Goal: Task Accomplishment & Management: Manage account settings

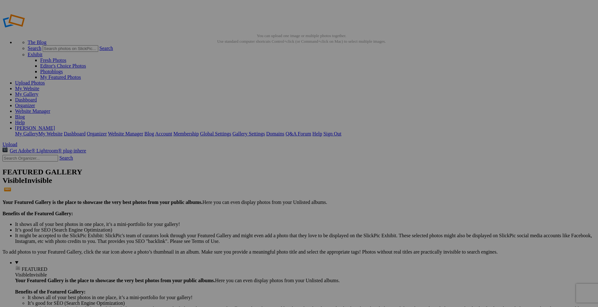
paste input "Kim Il Sung Square"
type input "[PERSON_NAME][GEOGRAPHIC_DATA], [GEOGRAPHIC_DATA], [GEOGRAPHIC_DATA]"
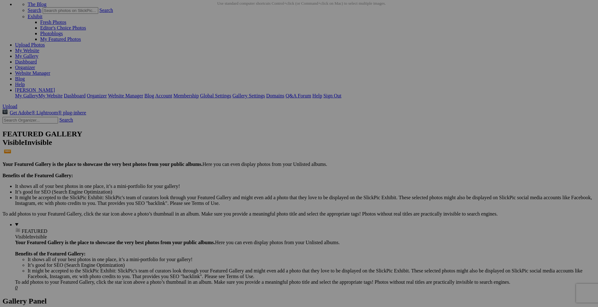
scroll to position [31, 0]
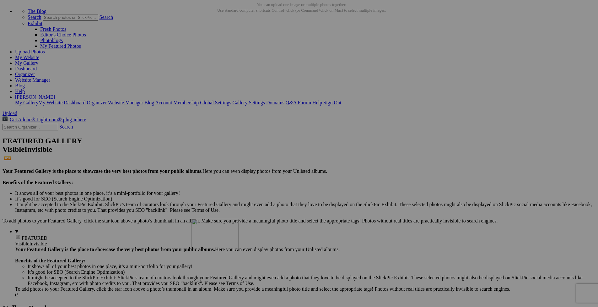
drag, startPoint x: 186, startPoint y: 75, endPoint x: 270, endPoint y: 265, distance: 207.4
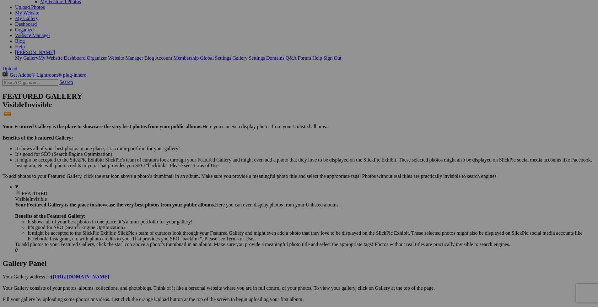
scroll to position [200, 0]
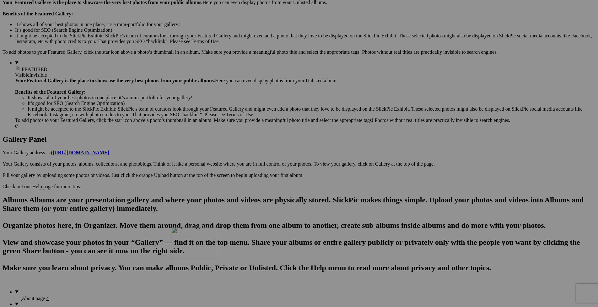
drag, startPoint x: 282, startPoint y: 69, endPoint x: 262, endPoint y: 285, distance: 217.2
drag, startPoint x: 284, startPoint y: 235, endPoint x: 278, endPoint y: 278, distance: 43.5
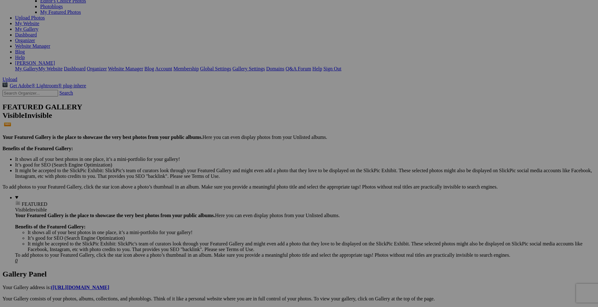
scroll to position [0, 0]
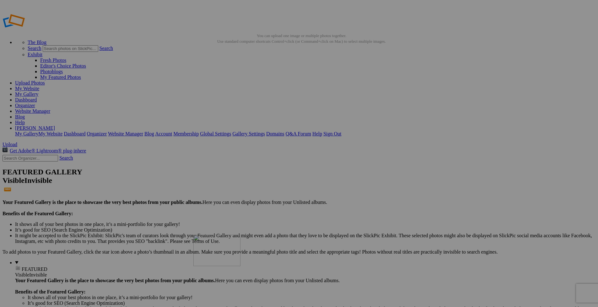
drag, startPoint x: 186, startPoint y: 98, endPoint x: 284, endPoint y: 280, distance: 206.1
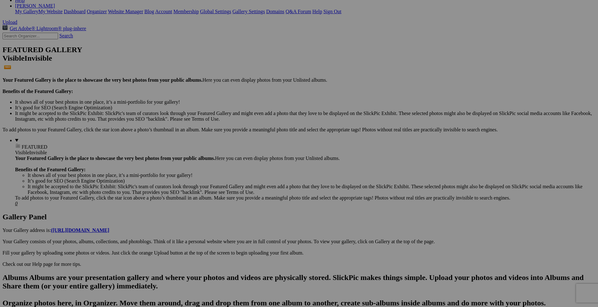
scroll to position [117, 0]
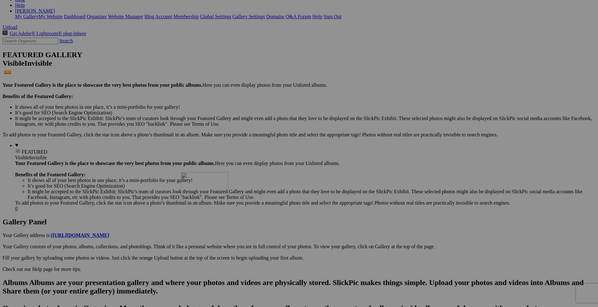
drag, startPoint x: 287, startPoint y: 156, endPoint x: 271, endPoint y: 227, distance: 72.1
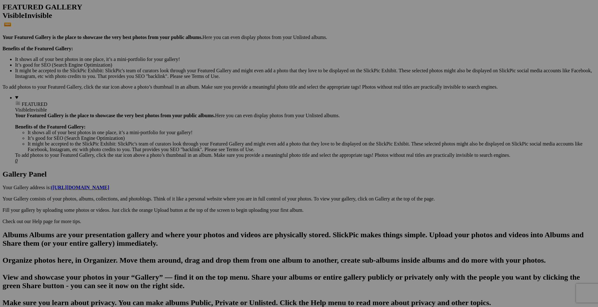
scroll to position [215, 0]
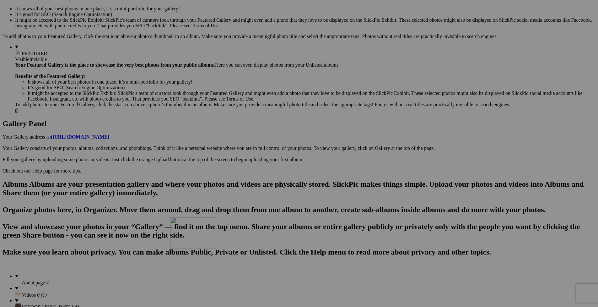
drag, startPoint x: 289, startPoint y: 137, endPoint x: 260, endPoint y: 272, distance: 137.4
drag, startPoint x: 279, startPoint y: 220, endPoint x: 217, endPoint y: 268, distance: 77.9
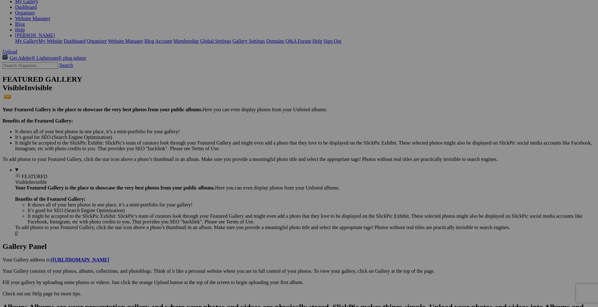
scroll to position [0, 0]
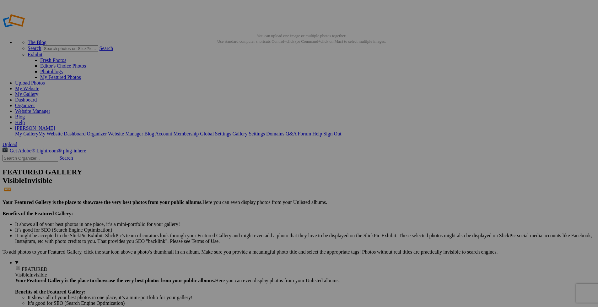
drag, startPoint x: 175, startPoint y: 94, endPoint x: 232, endPoint y: 240, distance: 156.5
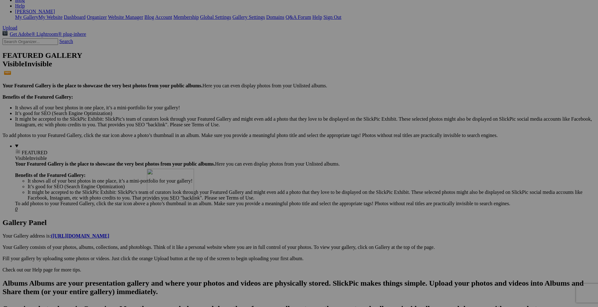
drag, startPoint x: 235, startPoint y: 143, endPoint x: 237, endPoint y: 223, distance: 79.7
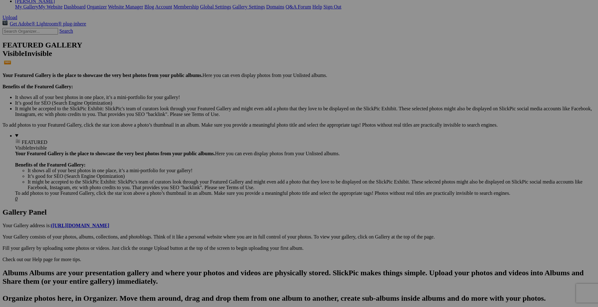
scroll to position [267, 0]
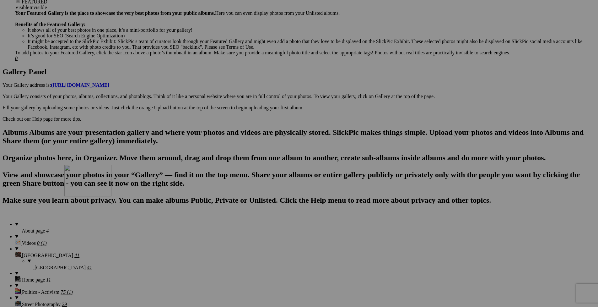
drag, startPoint x: 230, startPoint y: 81, endPoint x: 153, endPoint y: 220, distance: 158.2
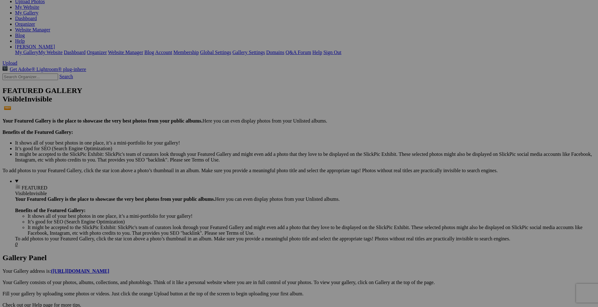
scroll to position [27, 0]
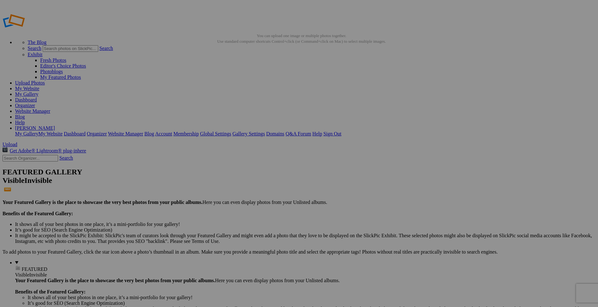
click at [257, 195] on span "Yes" at bounding box center [253, 194] width 7 height 5
drag, startPoint x: 176, startPoint y: 91, endPoint x: 231, endPoint y: 235, distance: 154.4
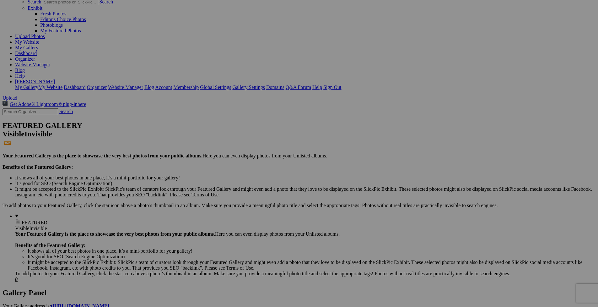
scroll to position [93, 0]
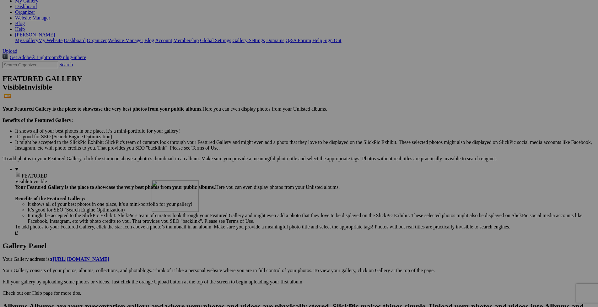
drag, startPoint x: 238, startPoint y: 165, endPoint x: 242, endPoint y: 235, distance: 69.8
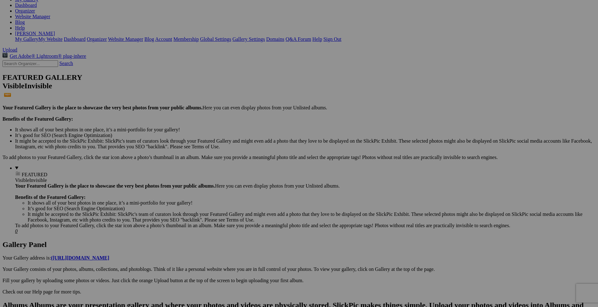
scroll to position [196, 0]
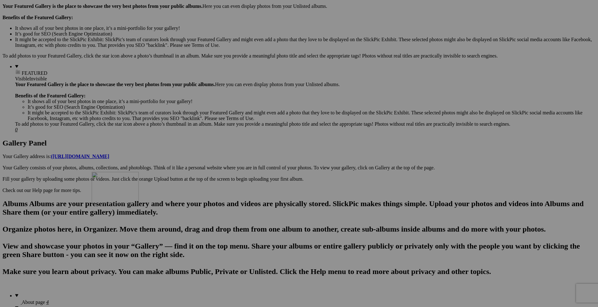
drag, startPoint x: 238, startPoint y: 140, endPoint x: 182, endPoint y: 226, distance: 102.8
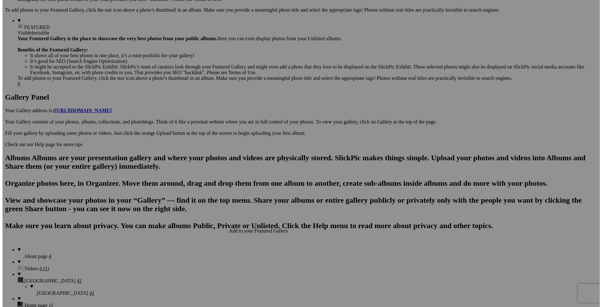
scroll to position [267, 0]
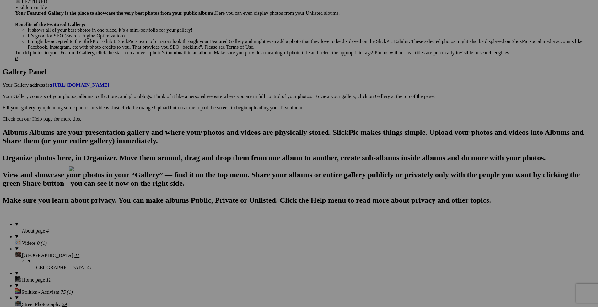
drag, startPoint x: 232, startPoint y: 145, endPoint x: 157, endPoint y: 221, distance: 106.5
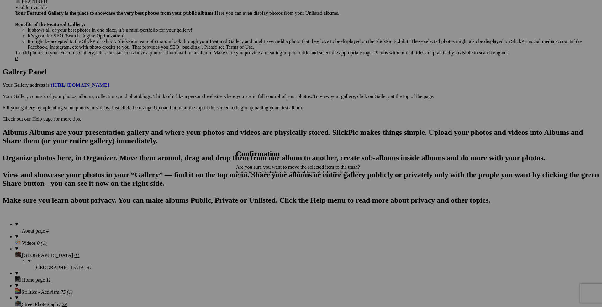
click at [257, 195] on link "Yes" at bounding box center [253, 194] width 7 height 5
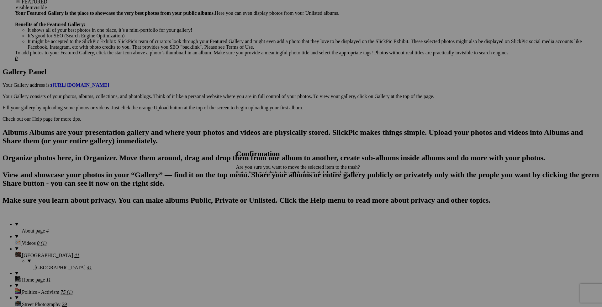
click at [257, 195] on span "Yes" at bounding box center [253, 194] width 7 height 5
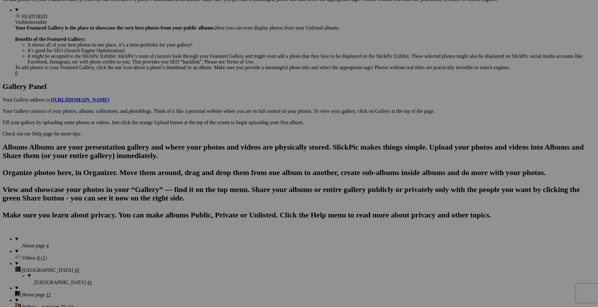
scroll to position [267, 0]
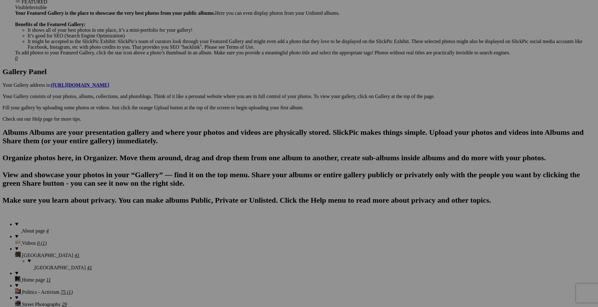
drag, startPoint x: 207, startPoint y: 254, endPoint x: 306, endPoint y: 260, distance: 99.1
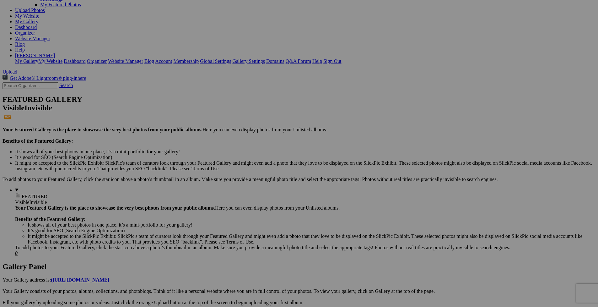
scroll to position [0, 0]
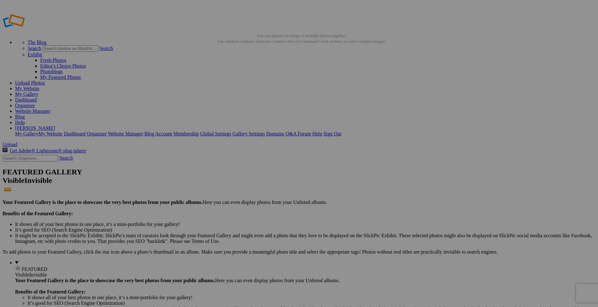
drag, startPoint x: 168, startPoint y: 73, endPoint x: 234, endPoint y: 164, distance: 112.3
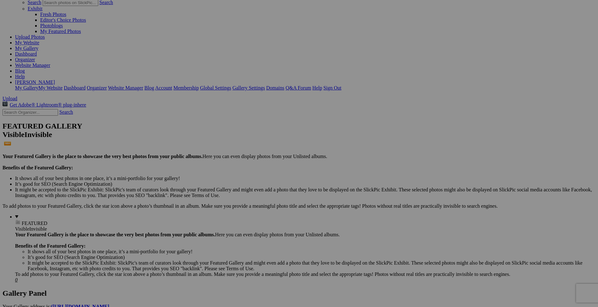
scroll to position [93, 0]
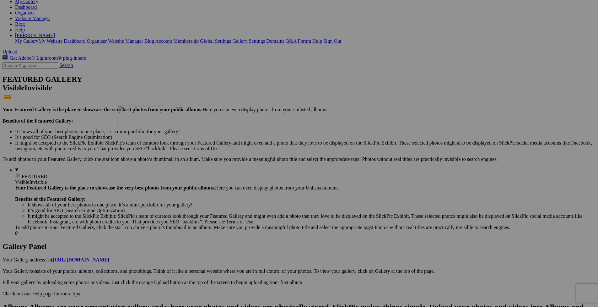
drag, startPoint x: 231, startPoint y: 88, endPoint x: 207, endPoint y: 160, distance: 76.2
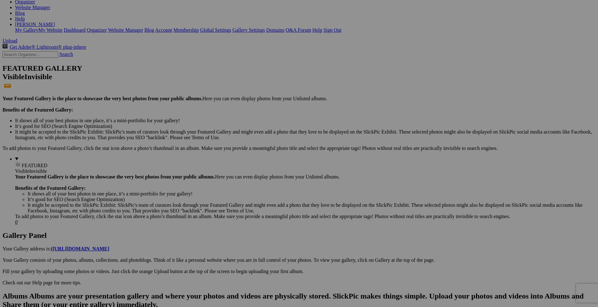
scroll to position [140, 0]
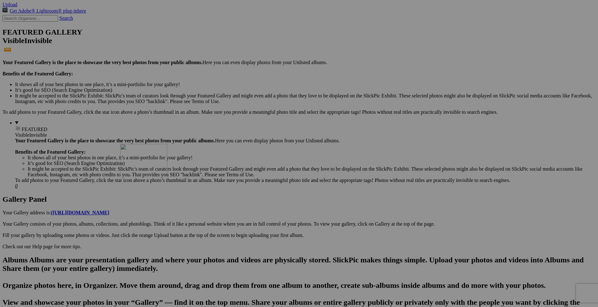
drag, startPoint x: 233, startPoint y: 121, endPoint x: 213, endPoint y: 198, distance: 80.1
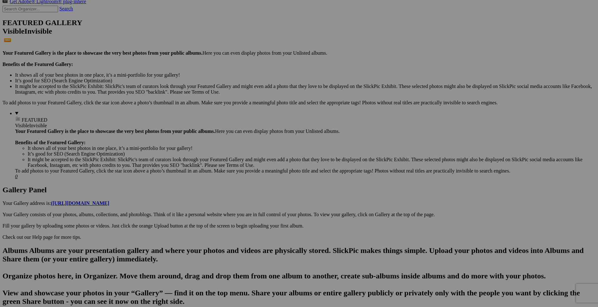
scroll to position [220, 0]
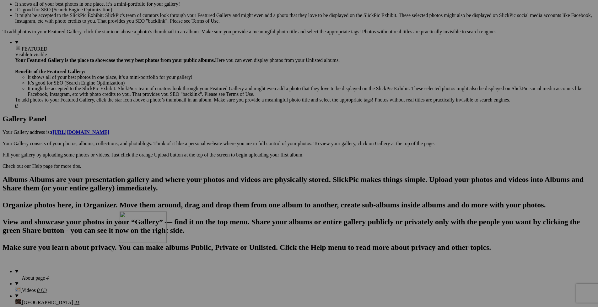
drag, startPoint x: 233, startPoint y: 114, endPoint x: 210, endPoint y: 266, distance: 153.3
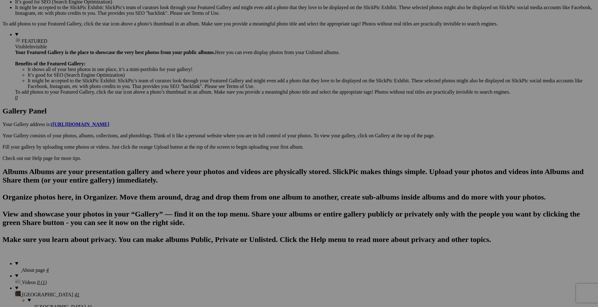
scroll to position [267, 0]
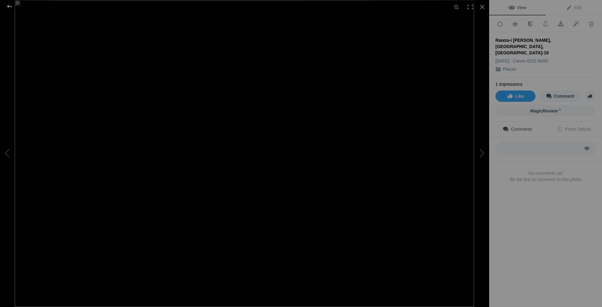
click at [11, 6] on div at bounding box center [9, 6] width 23 height 13
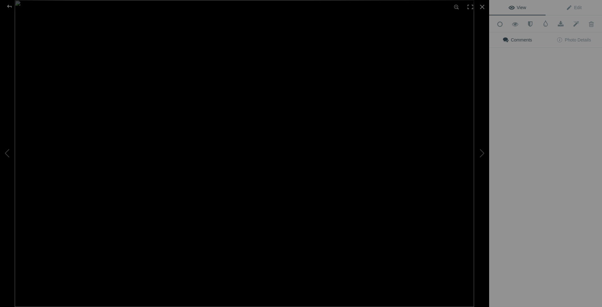
click at [274, 235] on img at bounding box center [245, 153] width 460 height 307
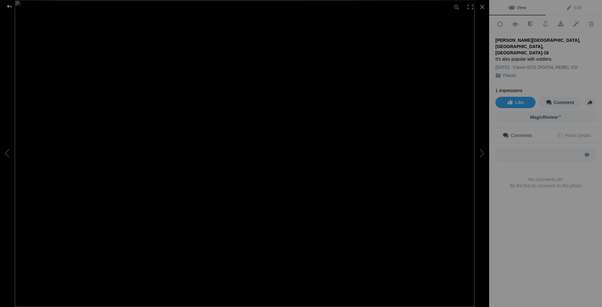
click at [8, 7] on div at bounding box center [9, 6] width 23 height 13
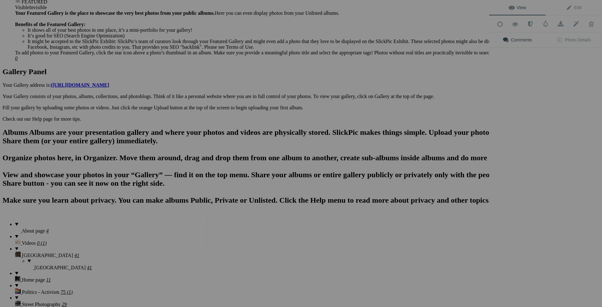
click at [233, 232] on img at bounding box center [230, 234] width 47 height 31
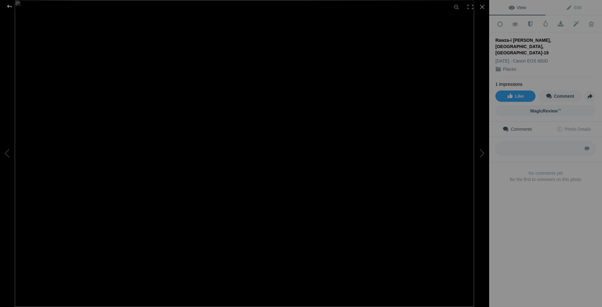
click at [10, 4] on div at bounding box center [9, 6] width 23 height 13
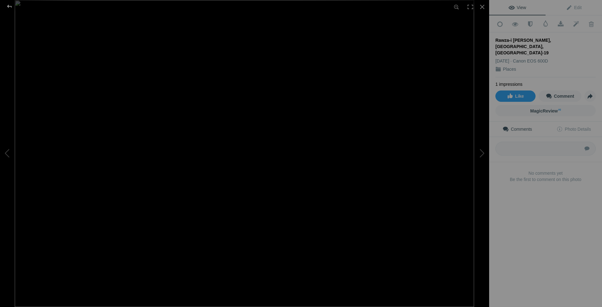
click at [11, 5] on div at bounding box center [9, 6] width 23 height 13
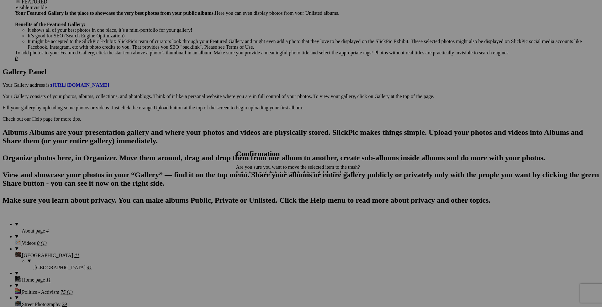
click at [257, 193] on span "Yes" at bounding box center [253, 194] width 7 height 5
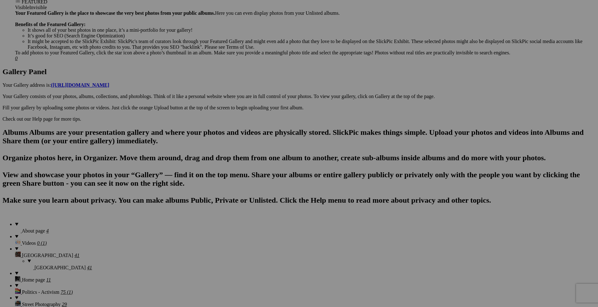
type input "[PERSON_NAME][GEOGRAPHIC_DATA], [GEOGRAPHIC_DATA], [GEOGRAPHIC_DATA]"
type input "Rawza-i [PERSON_NAME], [GEOGRAPHIC_DATA], [GEOGRAPHIC_DATA]"
